Goal: Task Accomplishment & Management: Manage account settings

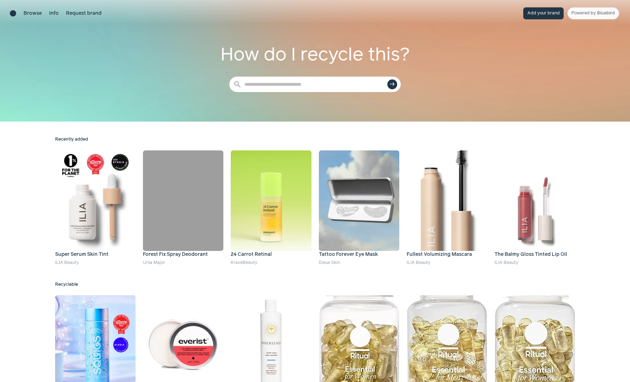
click at [534, 16] on button "Add your brand" at bounding box center [543, 13] width 40 height 12
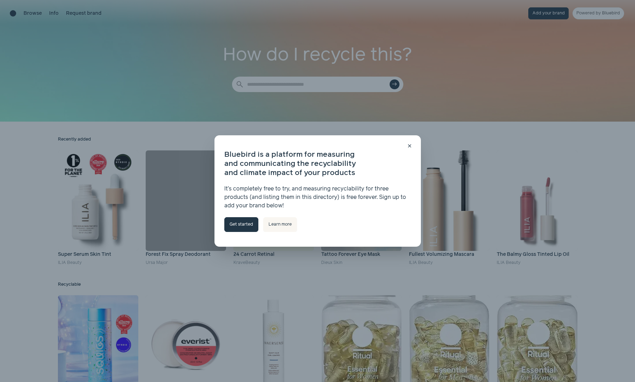
click at [244, 226] on link "Get started" at bounding box center [241, 224] width 34 height 15
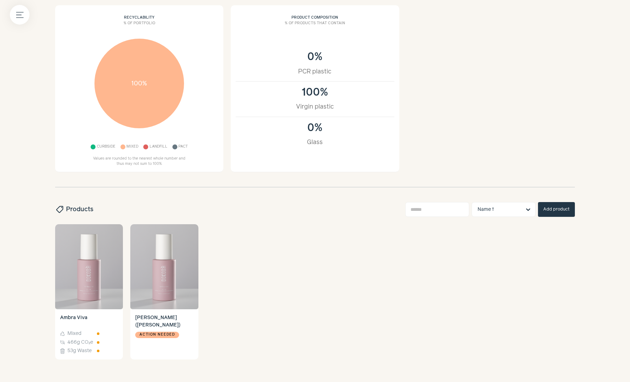
scroll to position [93, 0]
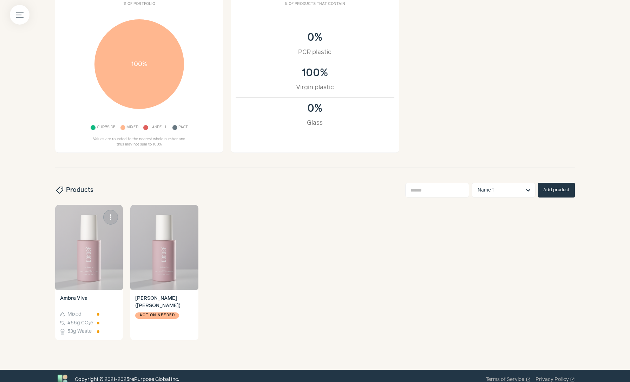
click at [86, 255] on img at bounding box center [89, 247] width 68 height 85
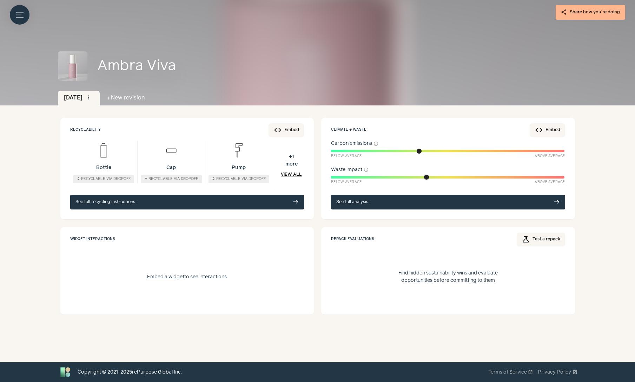
click at [41, 126] on div "Menu button share Share how you're doing Ambra Viva Oct 2025 more_vert drive_fi…" at bounding box center [317, 181] width 635 height 362
click at [46, 129] on div "Menu button share Share how you're doing Ambra Viva Oct 2025 more_vert drive_fi…" at bounding box center [317, 181] width 635 height 362
click at [18, 16] on icon "Menu button" at bounding box center [19, 14] width 7 height 7
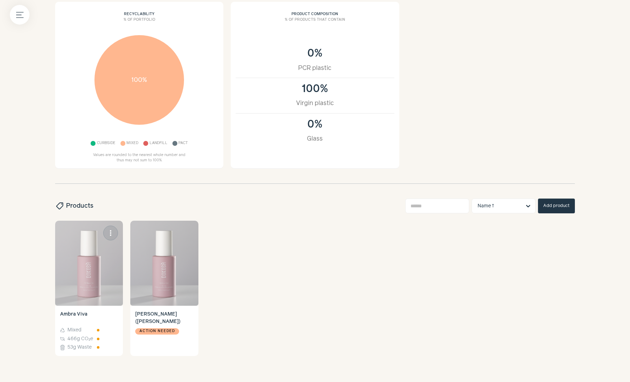
scroll to position [93, 0]
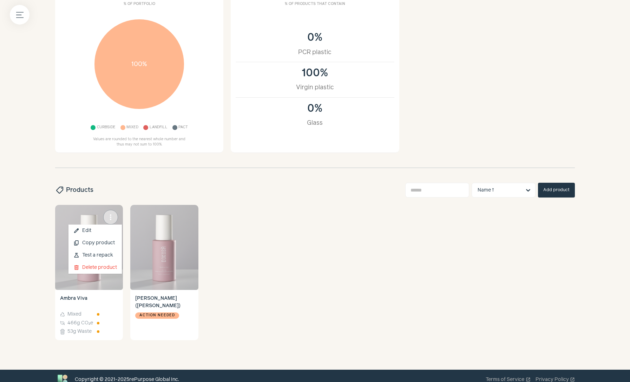
click at [108, 217] on span "more_vert" at bounding box center [110, 217] width 8 height 8
click at [101, 231] on link "edit Edit" at bounding box center [94, 230] width 53 height 12
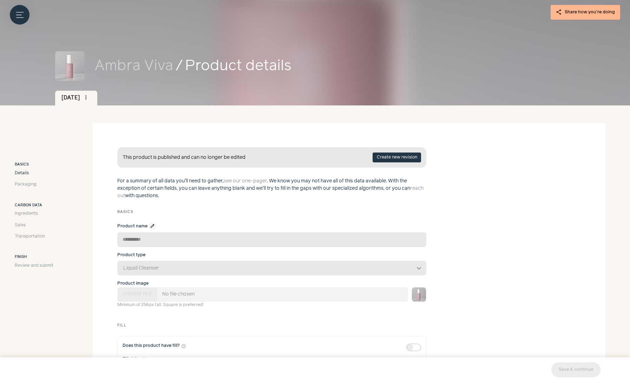
click at [23, 173] on span "Details" at bounding box center [22, 173] width 14 height 6
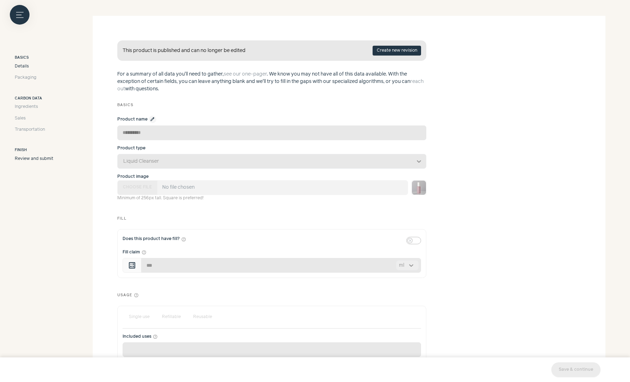
scroll to position [123, 0]
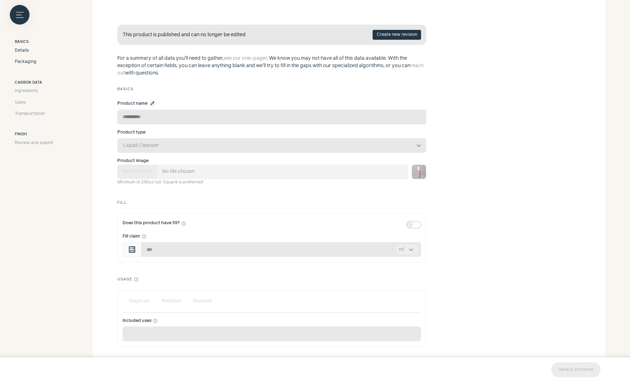
click at [23, 62] on span "Packaging" at bounding box center [26, 62] width 22 height 6
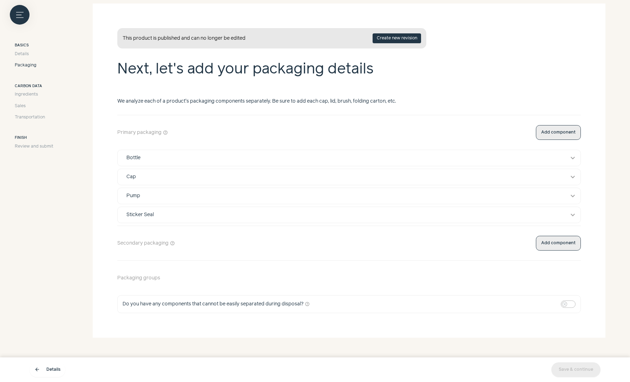
scroll to position [119, 0]
click at [24, 54] on span "Details" at bounding box center [22, 54] width 14 height 6
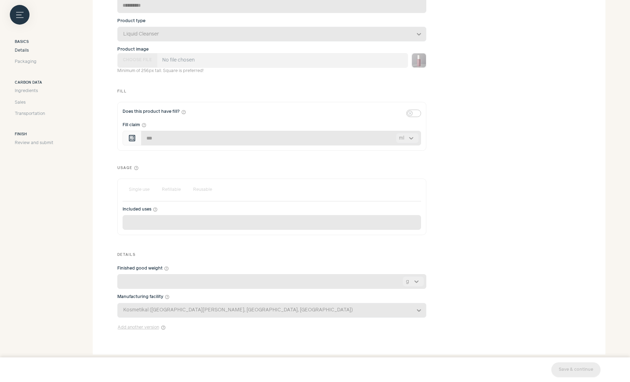
scroll to position [251, 0]
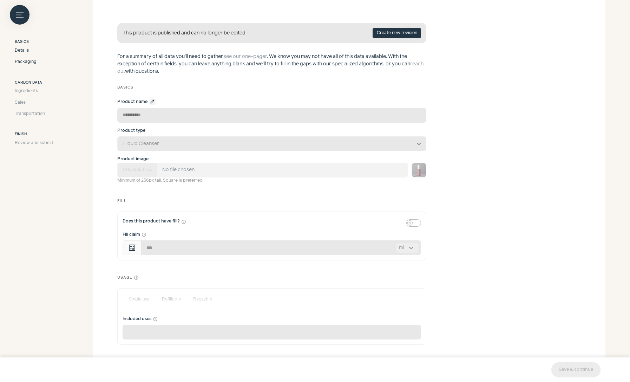
drag, startPoint x: 27, startPoint y: 62, endPoint x: 27, endPoint y: 66, distance: 3.9
click at [27, 62] on span "Packaging" at bounding box center [26, 62] width 22 height 6
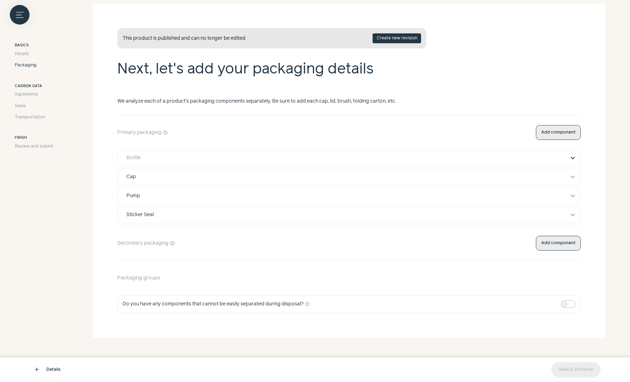
click at [571, 156] on button "expand_more" at bounding box center [572, 158] width 8 height 8
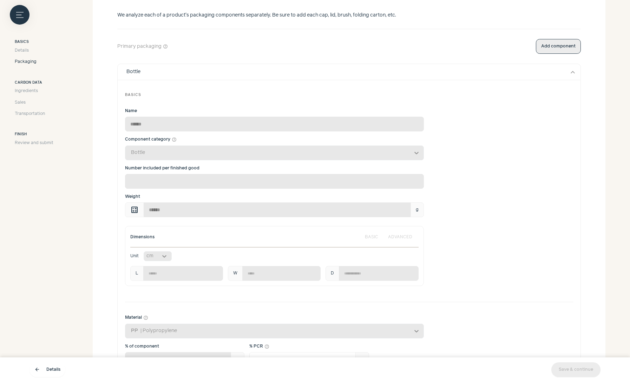
scroll to position [288, 0]
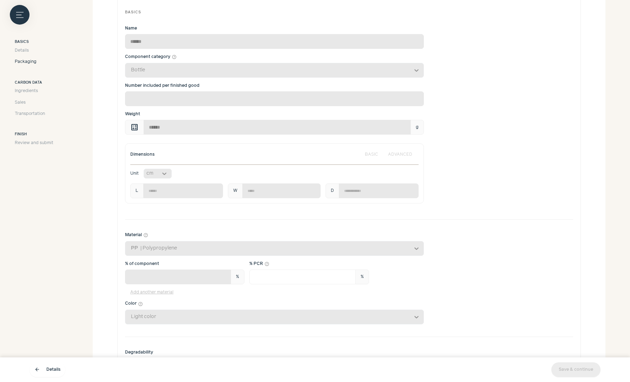
click at [485, 151] on div "Dimensions BASIC ADVANCED Unit cm L *** W *** D ***" at bounding box center [349, 173] width 448 height 60
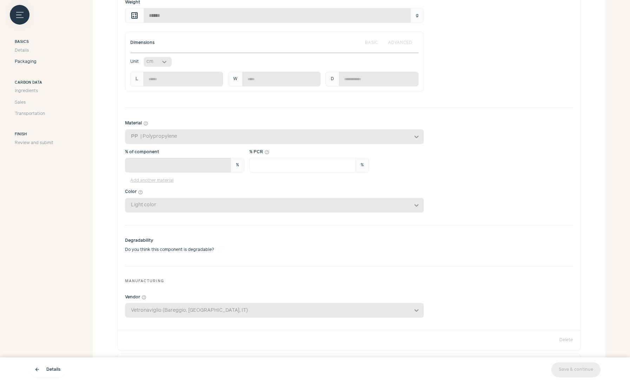
scroll to position [379, 0]
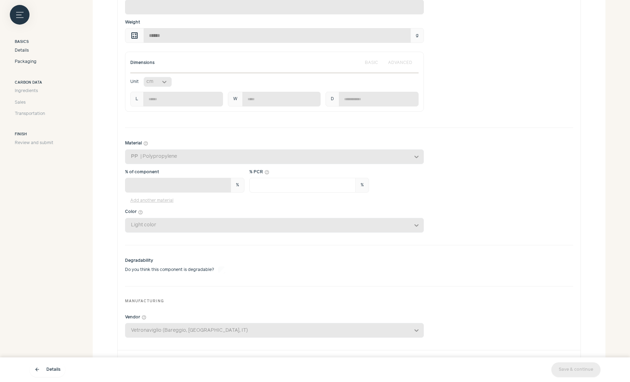
click at [22, 51] on span "Details" at bounding box center [22, 50] width 14 height 6
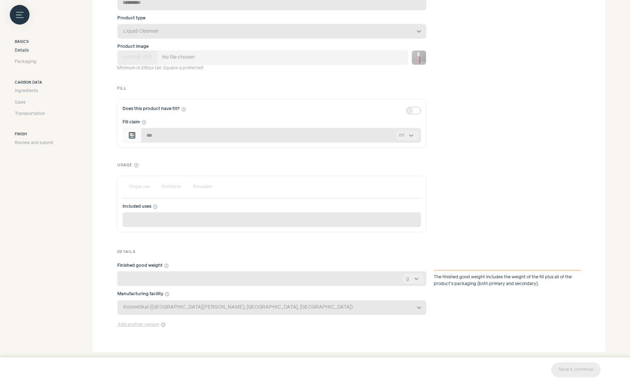
scroll to position [251, 0]
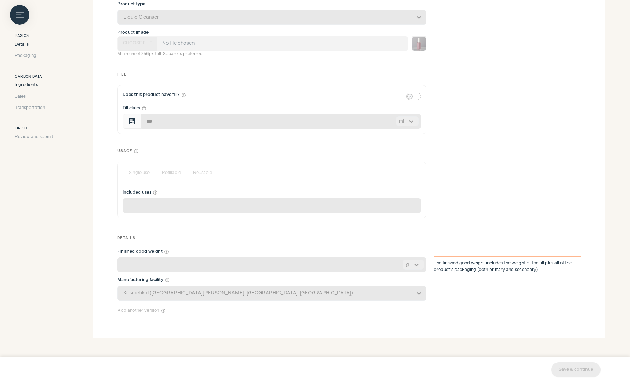
click at [24, 85] on span "Ingredients" at bounding box center [26, 85] width 23 height 6
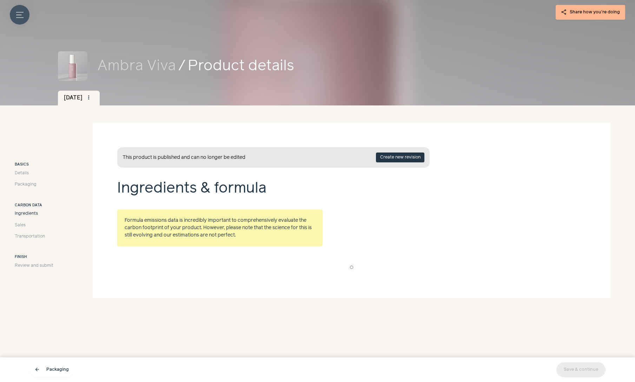
click at [21, 16] on icon "Menu button" at bounding box center [19, 14] width 7 height 7
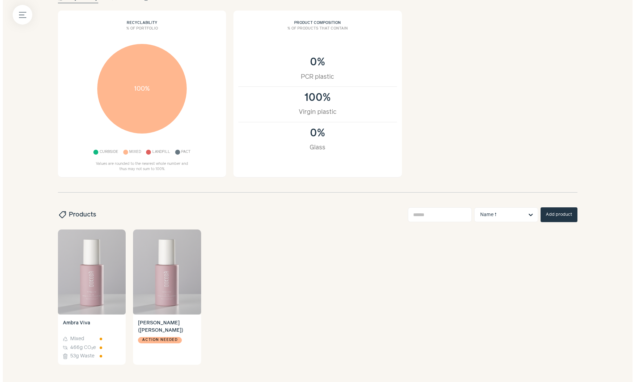
scroll to position [93, 0]
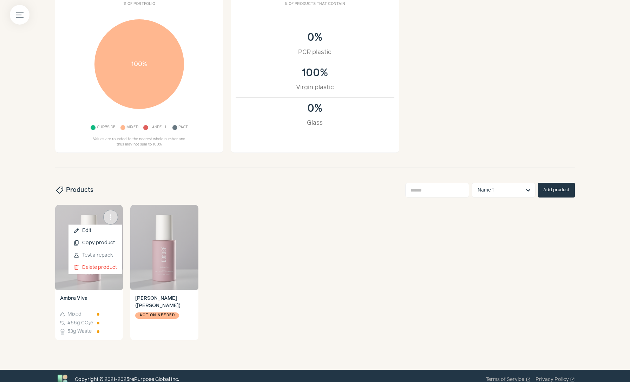
click at [111, 217] on span "more_vert" at bounding box center [110, 217] width 8 height 8
click at [102, 244] on button "content_copy Copy product" at bounding box center [94, 243] width 53 height 12
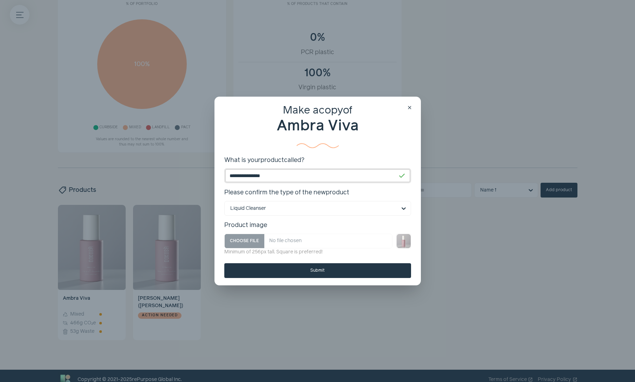
click at [283, 174] on input "**********" at bounding box center [317, 175] width 187 height 15
click at [318, 272] on div "Submit" at bounding box center [317, 270] width 187 height 15
click at [316, 271] on button "Submit" at bounding box center [317, 270] width 187 height 15
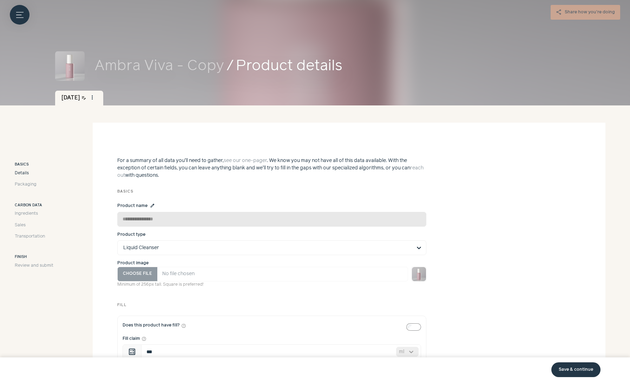
click at [23, 174] on span "Details" at bounding box center [22, 173] width 14 height 6
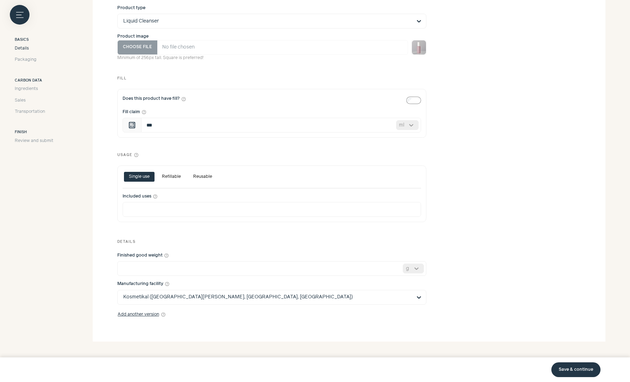
scroll to position [230, 0]
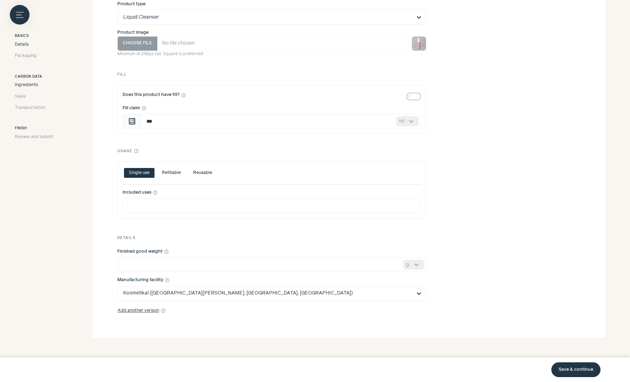
click at [26, 86] on span "Ingredients" at bounding box center [26, 85] width 23 height 6
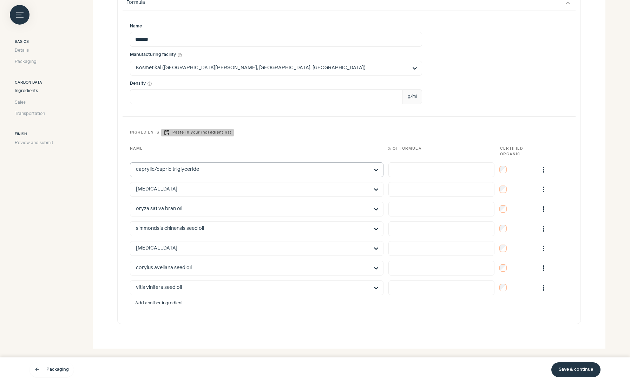
scroll to position [264, 0]
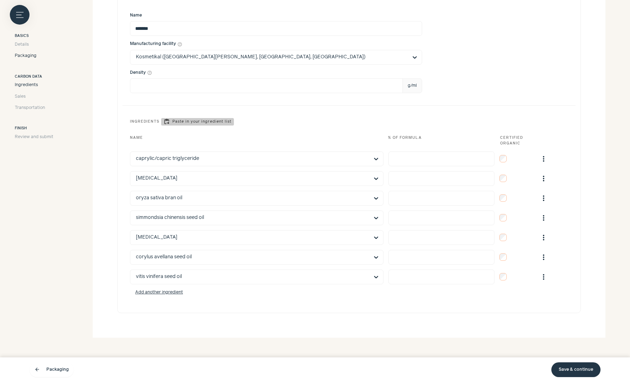
click at [28, 57] on span "Packaging" at bounding box center [26, 56] width 22 height 6
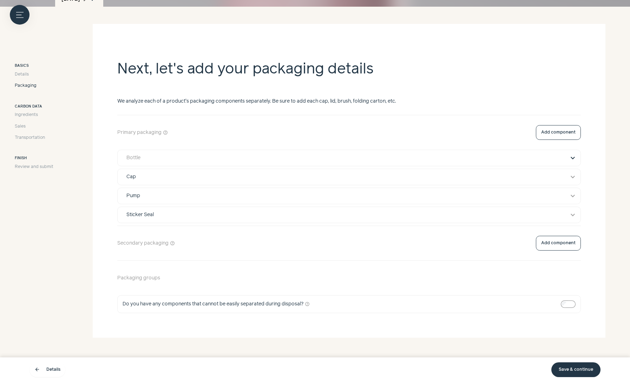
click at [571, 159] on button "expand_more" at bounding box center [572, 158] width 8 height 8
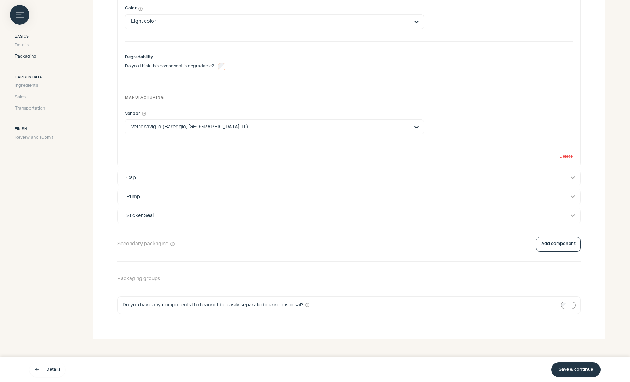
scroll to position [563, 0]
click at [566, 175] on button "Cap expand_more" at bounding box center [349, 177] width 463 height 16
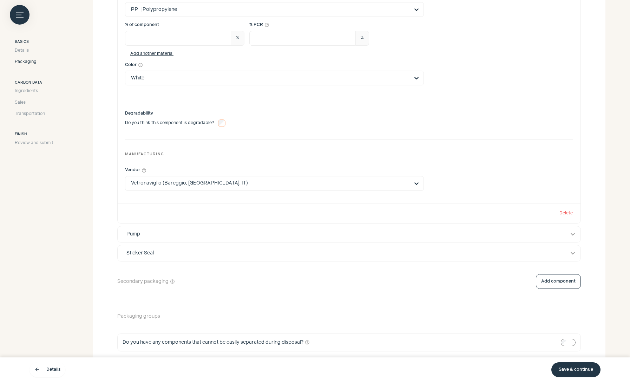
scroll to position [1027, 0]
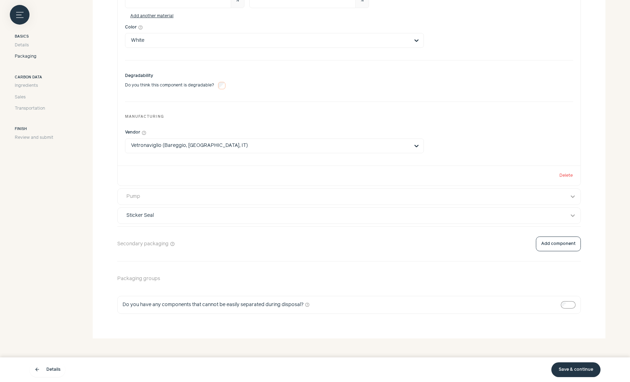
click at [344, 199] on div "Pump" at bounding box center [342, 196] width 442 height 7
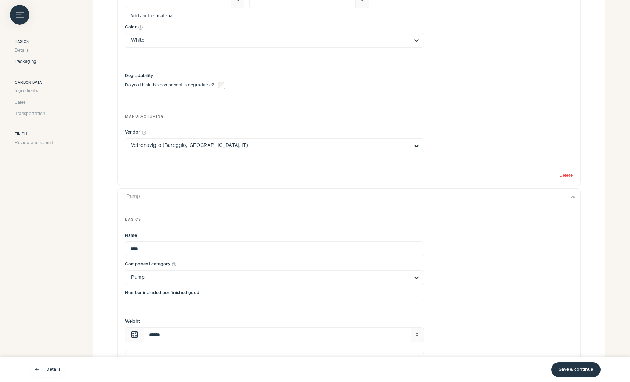
click at [350, 198] on div "Pump" at bounding box center [342, 196] width 442 height 7
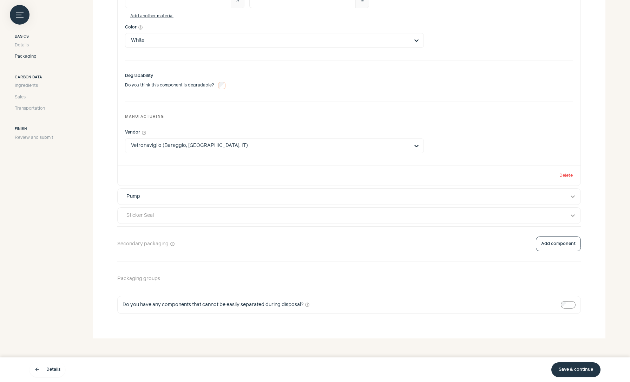
click at [566, 215] on button "Sticker Seal expand_more" at bounding box center [349, 216] width 463 height 16
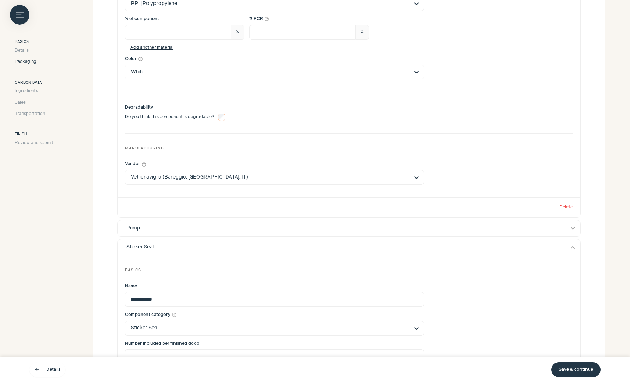
scroll to position [993, 0]
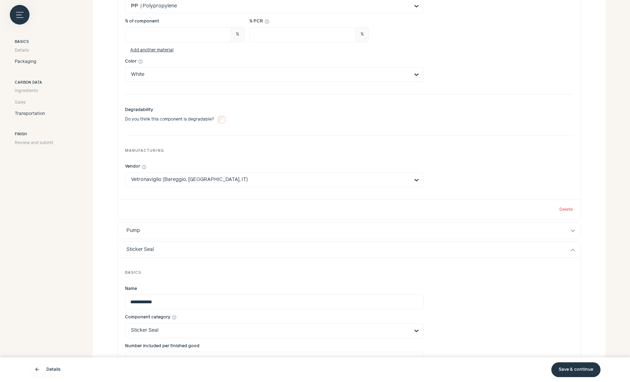
click at [25, 113] on span "Transportation" at bounding box center [30, 114] width 30 height 6
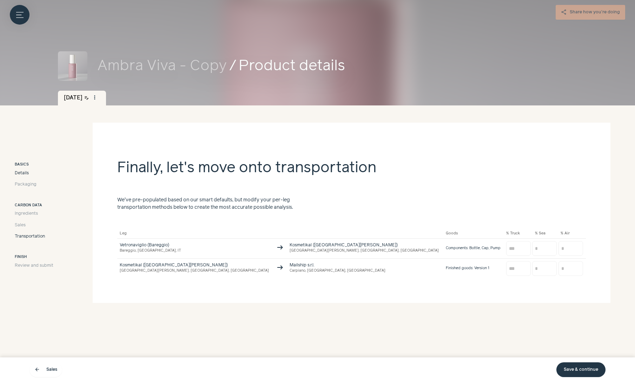
click at [22, 172] on span "Details" at bounding box center [22, 173] width 14 height 6
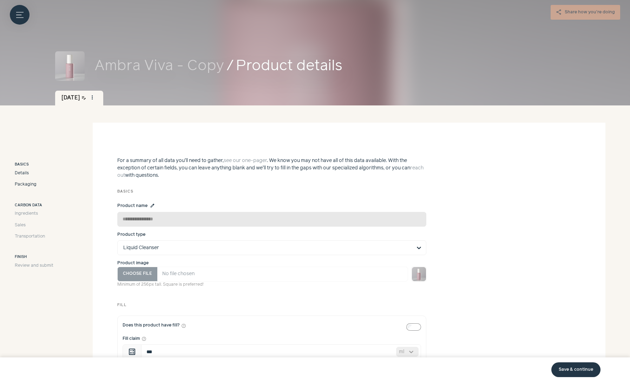
click at [28, 184] on span "Packaging" at bounding box center [26, 184] width 22 height 6
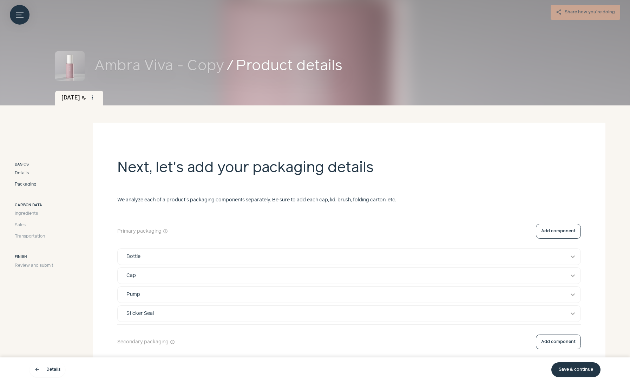
click at [24, 172] on span "Details" at bounding box center [22, 173] width 14 height 6
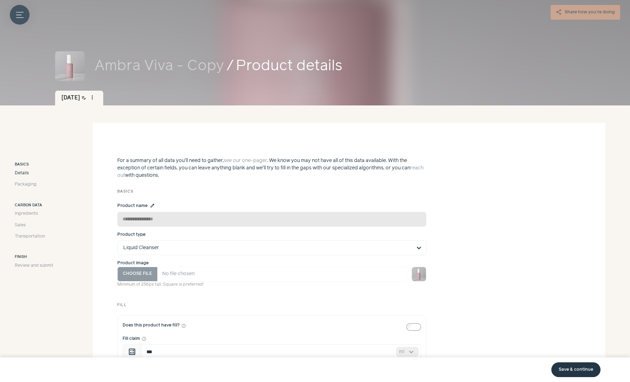
click at [18, 14] on icon "Menu button" at bounding box center [19, 14] width 7 height 7
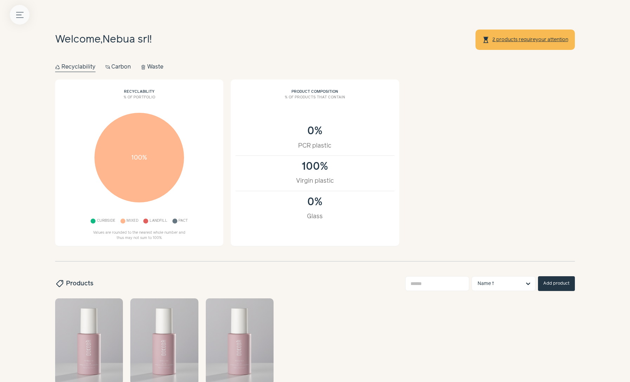
click at [18, 17] on icon "Menu button" at bounding box center [19, 14] width 7 height 7
click at [224, 51] on label at bounding box center [315, 191] width 630 height 382
click at [15, 15] on button "Menu button" at bounding box center [20, 15] width 20 height 20
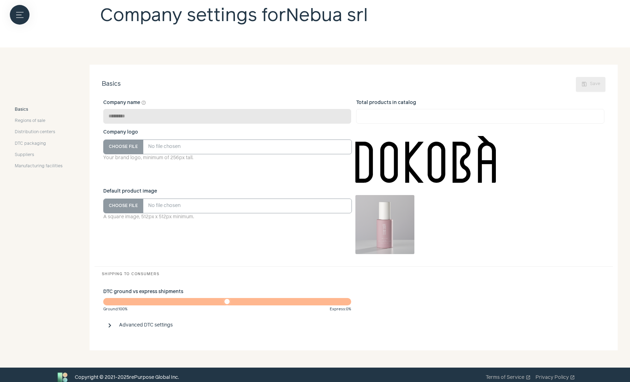
scroll to position [52, 0]
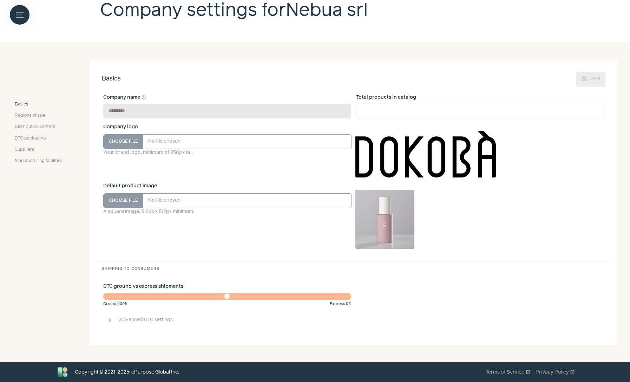
click at [110, 321] on span "chevron_right" at bounding box center [110, 320] width 8 height 8
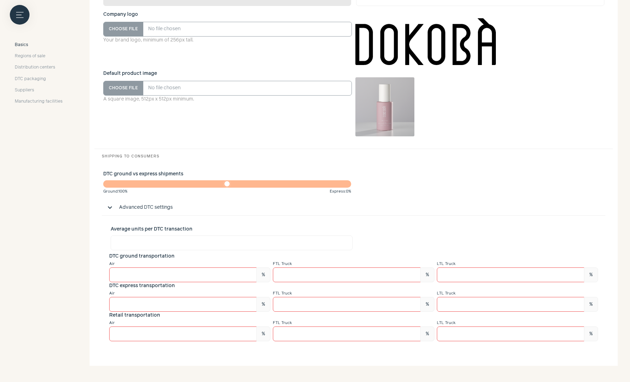
scroll to position [185, 0]
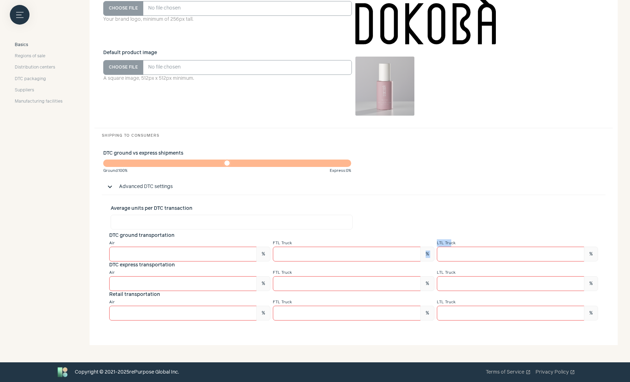
drag, startPoint x: 435, startPoint y: 241, endPoint x: 451, endPoint y: 242, distance: 16.2
click at [451, 242] on div "Air * % FTL Truck * % LTL Truck *** %" at bounding box center [353, 250] width 489 height 22
click at [451, 242] on small "LTL Truck" at bounding box center [446, 243] width 19 height 4
click at [451, 246] on input "***" at bounding box center [510, 253] width 147 height 15
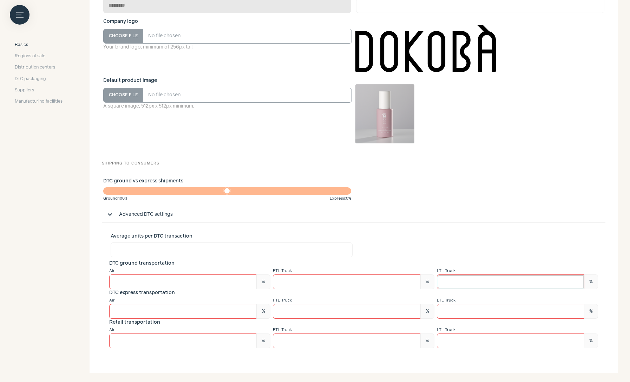
scroll to position [100, 0]
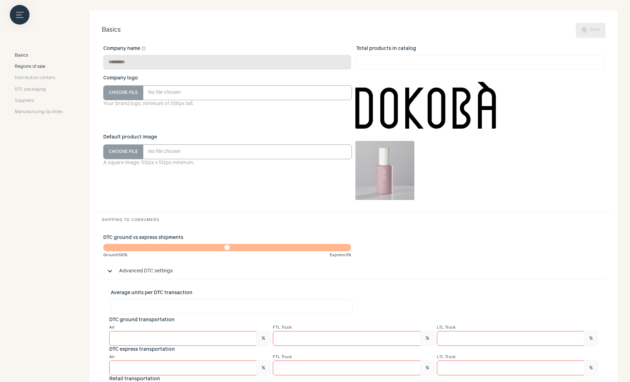
click at [31, 65] on span "Regions of sale" at bounding box center [30, 67] width 31 height 6
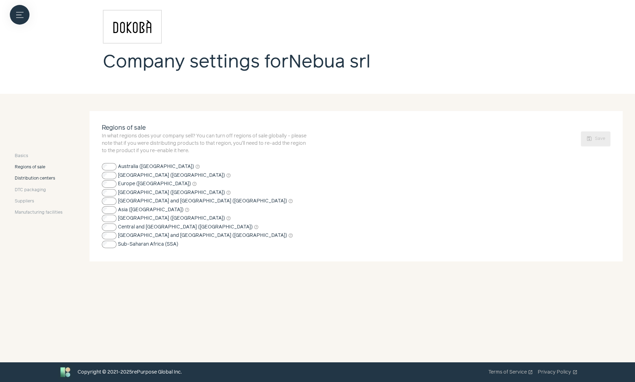
click at [38, 181] on span "Distribution centers" at bounding box center [35, 178] width 40 height 6
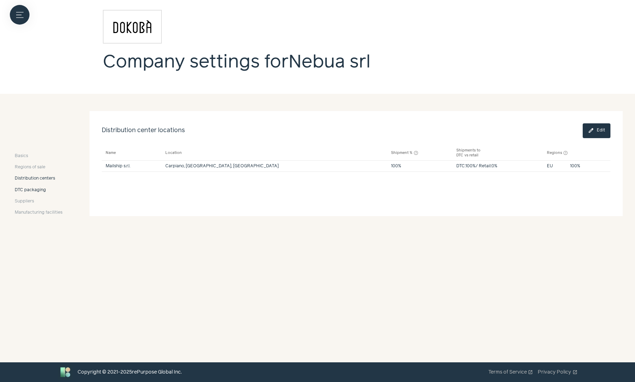
click at [37, 189] on span "DTC packaging" at bounding box center [30, 190] width 31 height 6
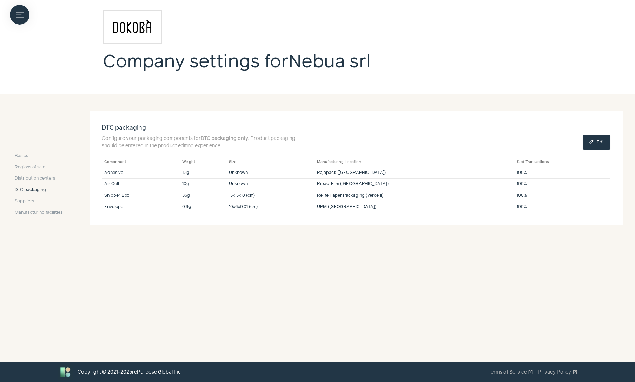
click at [302, 81] on div "Company settings for Nebua srl" at bounding box center [317, 47] width 635 height 94
click at [33, 202] on span "Suppliers" at bounding box center [24, 201] width 19 height 6
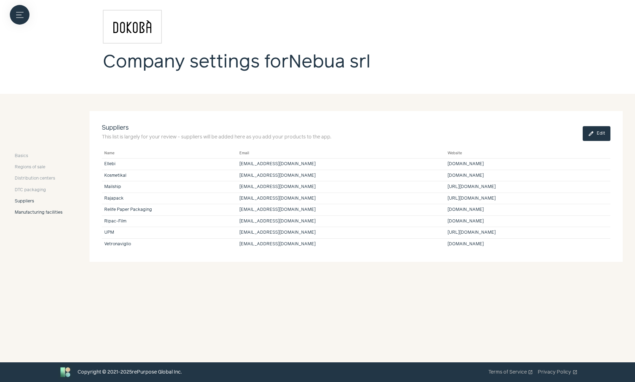
click at [33, 213] on span "Manufacturing facilities" at bounding box center [39, 212] width 48 height 6
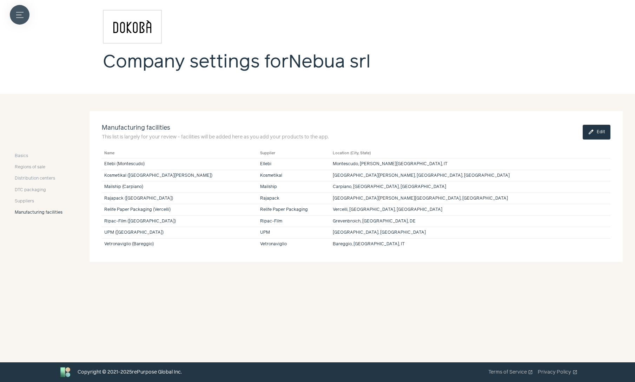
click at [22, 18] on icon "Menu button" at bounding box center [19, 14] width 7 height 7
click at [24, 14] on button "Menu button" at bounding box center [20, 15] width 20 height 20
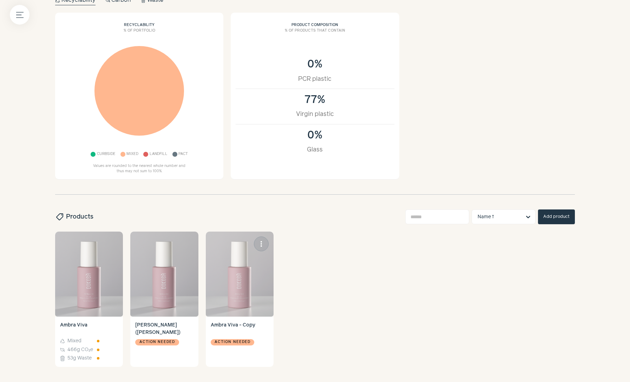
scroll to position [93, 0]
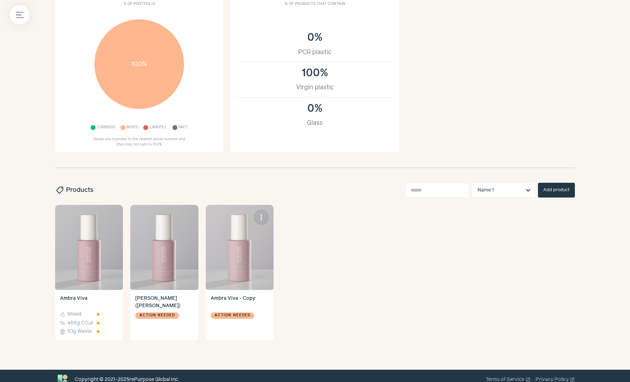
click at [249, 247] on img at bounding box center [240, 247] width 68 height 85
